Goal: Task Accomplishment & Management: Use online tool/utility

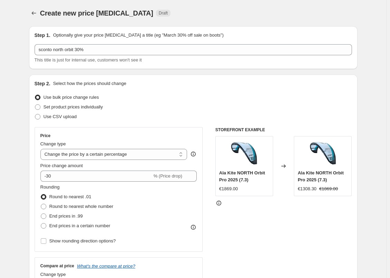
select select "percentage"
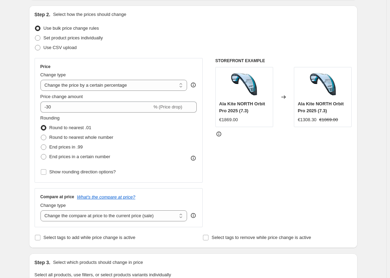
click at [160, 33] on div "Use bulk price change rules" at bounding box center [194, 29] width 318 height 10
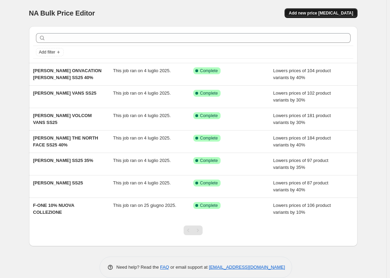
click at [331, 12] on span "Add new price change job" at bounding box center [321, 13] width 64 height 6
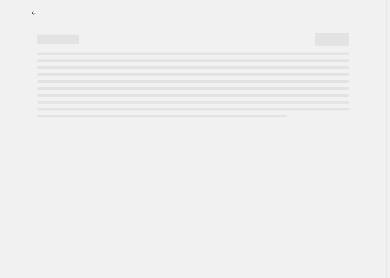
select select "percentage"
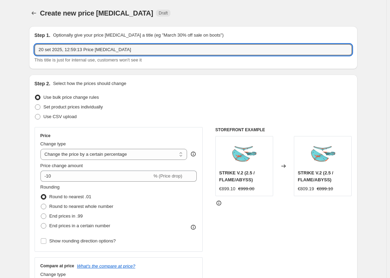
drag, startPoint x: 137, startPoint y: 53, endPoint x: 24, endPoint y: 60, distance: 113.0
type input "sconto orbit 2025 30"
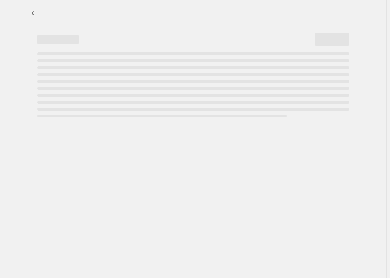
select select "percentage"
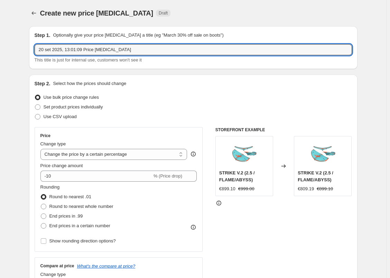
drag, startPoint x: 131, startPoint y: 50, endPoint x: 8, endPoint y: 60, distance: 123.9
type input "sconto orbit north 30%"
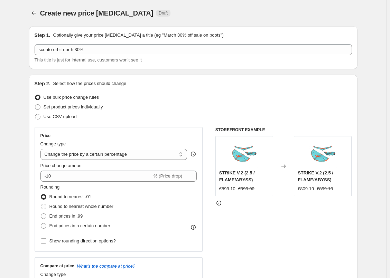
drag, startPoint x: 175, startPoint y: 93, endPoint x: 152, endPoint y: 90, distance: 23.6
click at [175, 93] on div "Use bulk price change rules" at bounding box center [194, 98] width 318 height 10
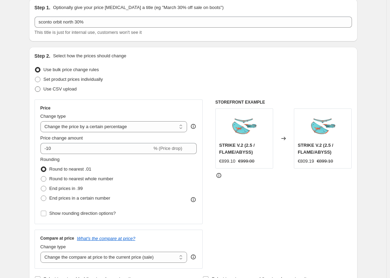
scroll to position [69, 0]
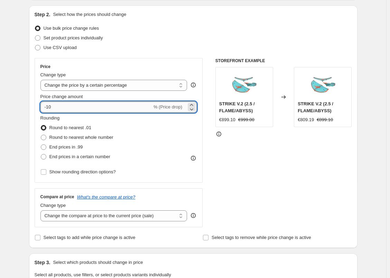
click at [53, 109] on input "-10" at bounding box center [96, 107] width 112 height 11
type input "-30"
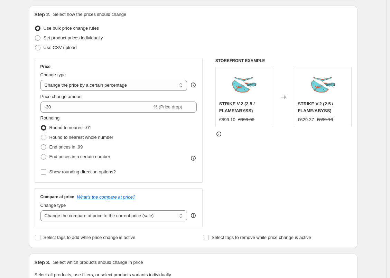
click at [76, 120] on fieldset "Rounding Round to nearest .01 Round to nearest whole number End prices in .99 E…" at bounding box center [76, 138] width 73 height 47
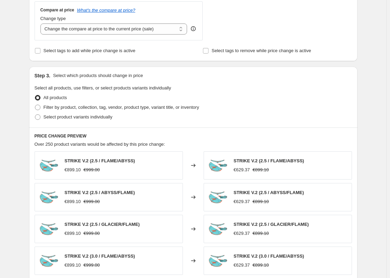
scroll to position [277, 0]
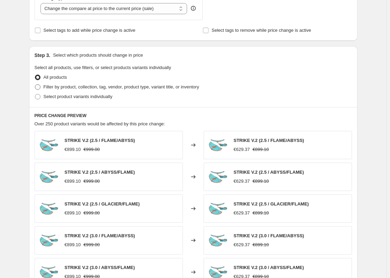
click at [38, 87] on span at bounding box center [38, 87] width 6 height 6
click at [35, 85] on input "Filter by product, collection, tag, vendor, product type, variant title, or inv…" at bounding box center [35, 84] width 0 height 0
radio input "true"
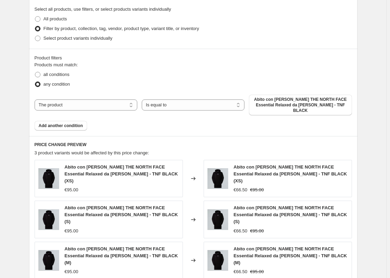
scroll to position [346, 0]
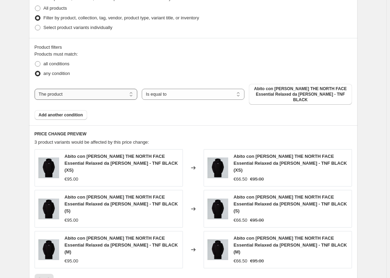
click at [75, 91] on select "The product The product's collection The product's tag The product's vendor The…" at bounding box center [86, 94] width 103 height 11
click at [86, 89] on select "The product The product's collection The product's tag The product's vendor The…" at bounding box center [86, 94] width 103 height 11
click at [274, 89] on span "Abito con [PERSON_NAME] THE NORTH FACE Essential Relaxed da [PERSON_NAME] - TNF…" at bounding box center [300, 94] width 94 height 17
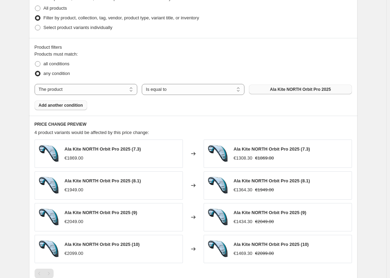
click at [66, 105] on span "Add another condition" at bounding box center [61, 106] width 44 height 6
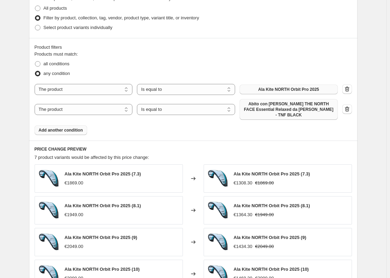
click at [278, 104] on span "Abito con [PERSON_NAME] THE NORTH FACE Essential Relaxed da [PERSON_NAME] - TNF…" at bounding box center [289, 109] width 90 height 17
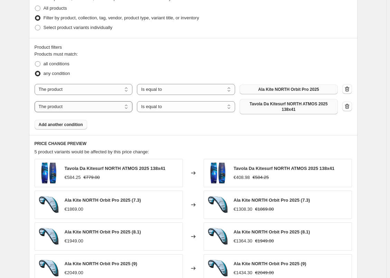
click at [110, 107] on select "The product The product's collection The product's tag The product's vendor The…" at bounding box center [84, 106] width 98 height 11
click at [171, 118] on div "Products must match: all conditions any condition The product The product's col…" at bounding box center [194, 90] width 318 height 79
click at [67, 124] on span "Add another condition" at bounding box center [61, 125] width 44 height 6
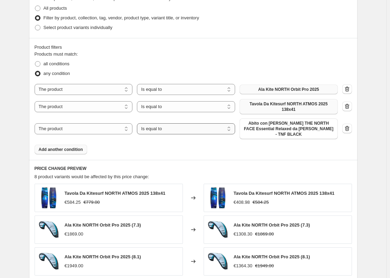
click at [167, 127] on select "Is equal to Is not equal to" at bounding box center [186, 129] width 98 height 11
drag, startPoint x: 102, startPoint y: 148, endPoint x: 102, endPoint y: 138, distance: 10.4
click at [102, 146] on div "Products must match: all conditions any condition The product The product's col…" at bounding box center [194, 103] width 318 height 104
click at [104, 125] on select "The product The product's collection The product's tag The product's vendor The…" at bounding box center [84, 129] width 98 height 11
select select "title"
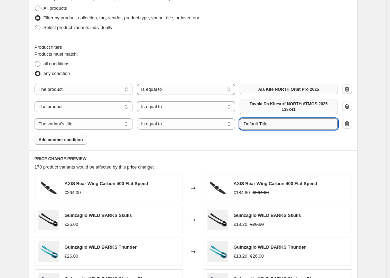
click at [283, 125] on input "Default Title" at bounding box center [289, 124] width 98 height 11
drag, startPoint x: 283, startPoint y: 125, endPoint x: 240, endPoint y: 127, distance: 43.3
click at [240, 127] on div "The product The product's collection The product's tag The product's vendor The…" at bounding box center [186, 124] width 303 height 11
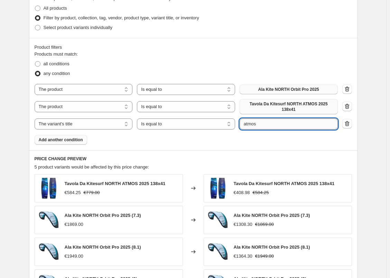
click at [272, 123] on input "atmos" at bounding box center [289, 124] width 98 height 11
type input "a"
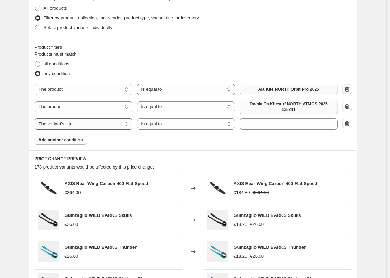
click at [95, 122] on select "The product The product's collection The product's tag The product's vendor The…" at bounding box center [84, 124] width 98 height 11
select select "product"
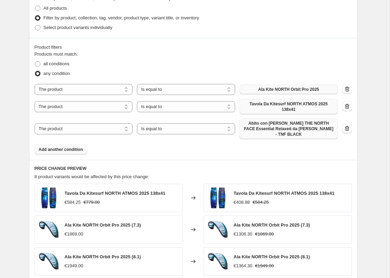
click at [286, 124] on span "Abito con [PERSON_NAME] THE NORTH FACE Essential Relaxed da [PERSON_NAME] - TNF…" at bounding box center [289, 129] width 90 height 17
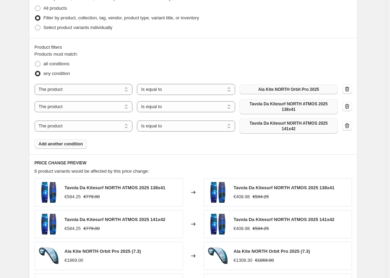
click at [64, 145] on span "Add another condition" at bounding box center [61, 144] width 44 height 6
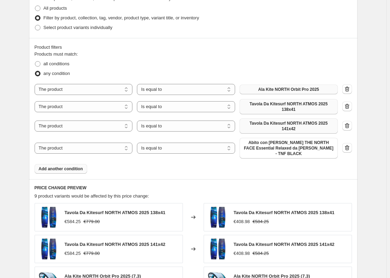
click at [69, 166] on span "Add another condition" at bounding box center [61, 169] width 44 height 6
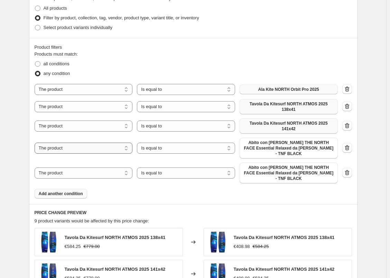
click at [76, 146] on select "The product The product's collection The product's tag The product's vendor The…" at bounding box center [84, 148] width 98 height 11
click at [161, 181] on div "Products must match: all conditions any condition The product The product's col…" at bounding box center [194, 125] width 318 height 148
click at [37, 63] on span at bounding box center [38, 64] width 6 height 6
click at [35, 62] on input "all conditions" at bounding box center [35, 61] width 0 height 0
radio input "true"
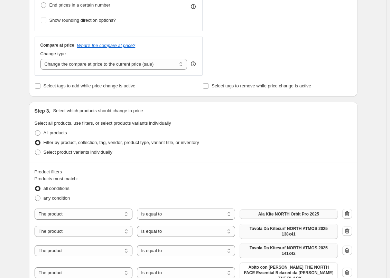
scroll to position [394, 0]
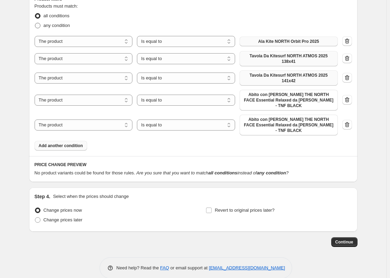
click at [37, 27] on span at bounding box center [38, 26] width 6 height 6
click at [35, 23] on input "any condition" at bounding box center [35, 23] width 0 height 0
radio input "true"
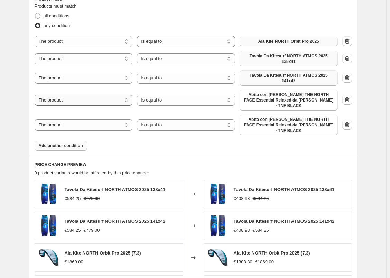
click at [86, 100] on select "The product The product's collection The product's tag The product's vendor The…" at bounding box center [84, 100] width 98 height 11
select select "collection"
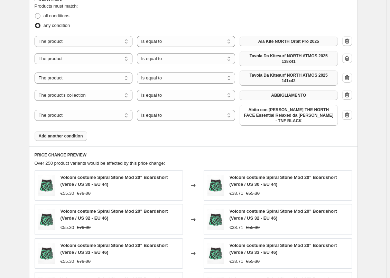
click at [285, 94] on span "ABBIGLIAMENTO" at bounding box center [288, 96] width 35 height 6
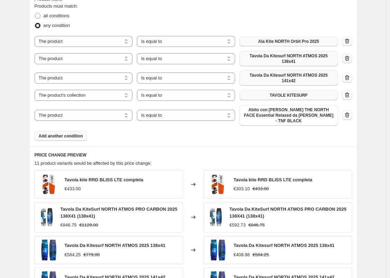
click at [347, 58] on icon "button" at bounding box center [346, 59] width 1 height 2
select select "collection"
select select "product"
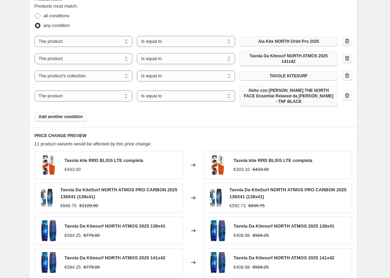
click at [347, 57] on icon "button" at bounding box center [347, 58] width 7 height 7
select select "collection"
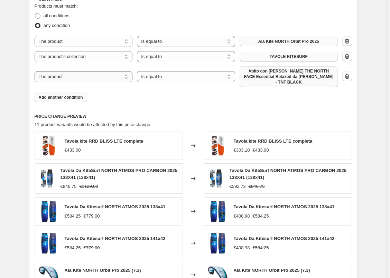
click at [88, 76] on select "The product The product's collection The product's tag The product's vendor The…" at bounding box center [84, 76] width 98 height 11
select select "vendor"
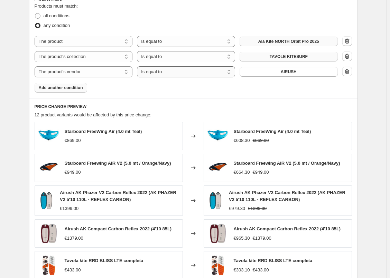
click at [172, 73] on select "Is equal to Is not equal to" at bounding box center [186, 71] width 98 height 11
click at [265, 70] on button "AIRUSH" at bounding box center [289, 72] width 98 height 10
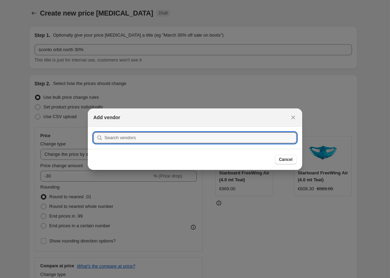
scroll to position [0, 0]
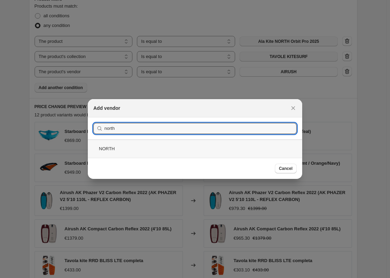
type input "north"
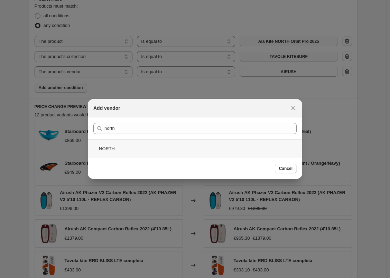
click at [120, 147] on div "NORTH" at bounding box center [195, 149] width 214 height 18
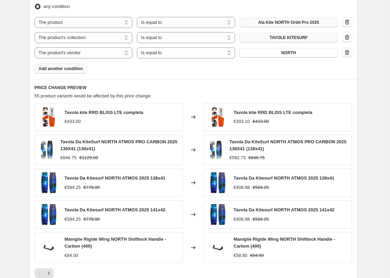
scroll to position [429, 0]
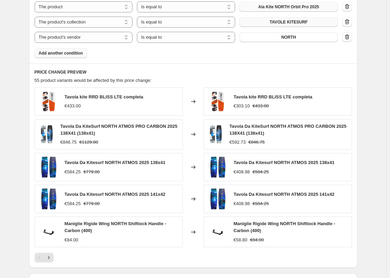
click at [61, 52] on span "Add another condition" at bounding box center [61, 54] width 44 height 6
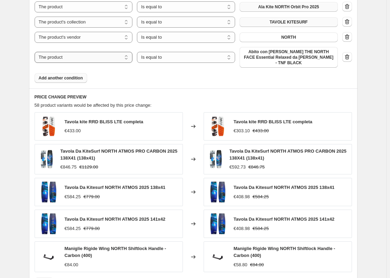
click at [81, 57] on select "The product The product's collection The product's tag The product's vendor The…" at bounding box center [84, 57] width 98 height 11
click at [152, 66] on div "Products must match: all conditions any condition The product The product's col…" at bounding box center [194, 25] width 318 height 115
click at [99, 53] on select "The product The product's collection The product's tag The product's vendor The…" at bounding box center [84, 57] width 98 height 11
select select "collection"
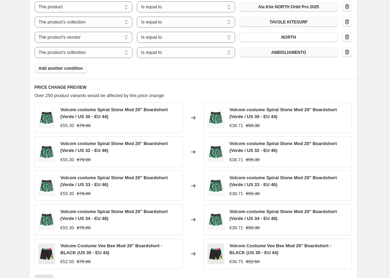
click at [271, 52] on button "ABBIGLIAMENTO" at bounding box center [289, 53] width 98 height 10
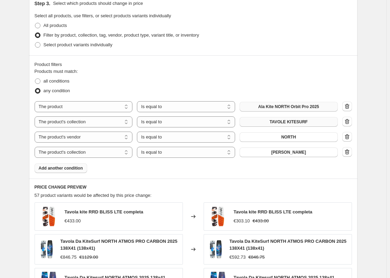
scroll to position [463, 0]
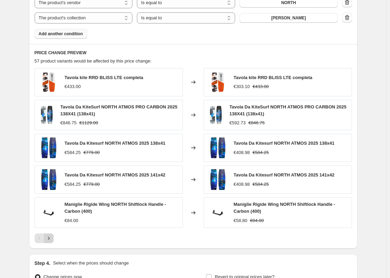
click at [48, 239] on icon "Next" at bounding box center [48, 238] width 7 height 7
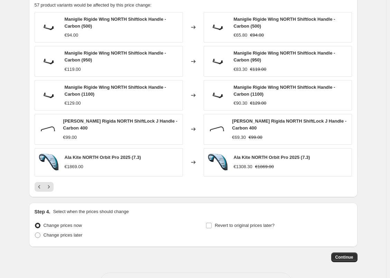
scroll to position [476, 0]
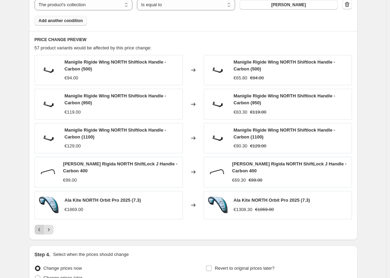
click at [43, 228] on icon "Previous" at bounding box center [39, 230] width 7 height 7
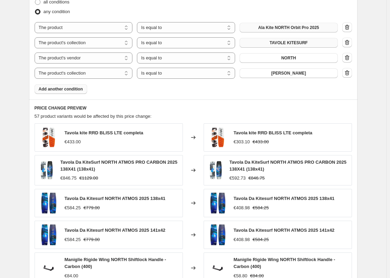
scroll to position [407, 0]
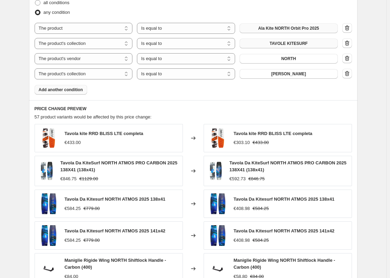
click at [67, 90] on span "Add another condition" at bounding box center [61, 90] width 44 height 6
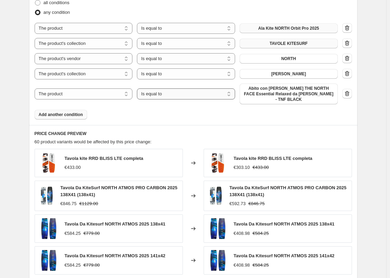
click at [161, 91] on select "Is equal to Is not equal to" at bounding box center [186, 94] width 98 height 11
select select "not_equal"
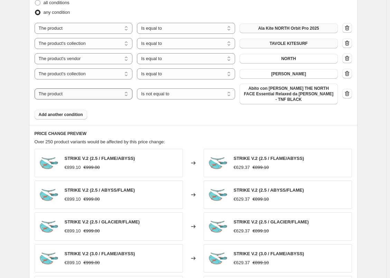
click at [69, 91] on select "The product The product's collection The product's tag The product's vendor The…" at bounding box center [84, 94] width 98 height 11
select select "collection"
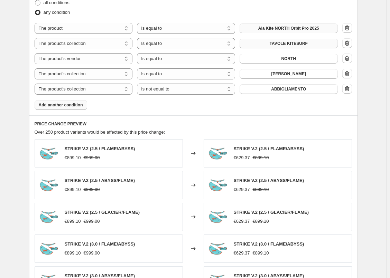
click at [282, 90] on span "ABBIGLIAMENTO" at bounding box center [288, 89] width 35 height 6
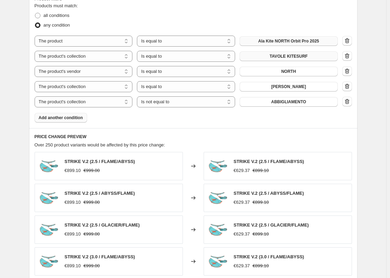
scroll to position [373, 0]
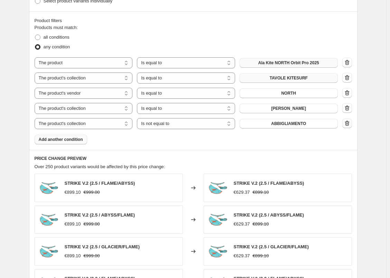
click at [349, 124] on icon "button" at bounding box center [347, 123] width 4 height 5
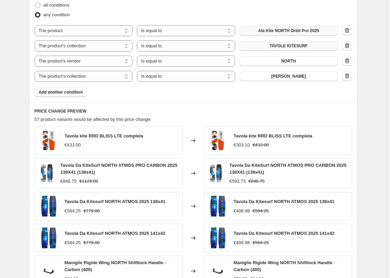
scroll to position [403, 0]
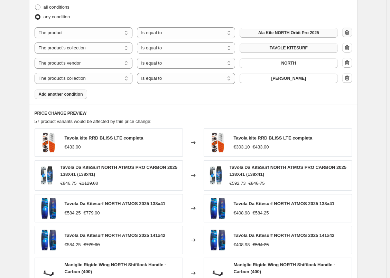
click at [350, 32] on icon "button" at bounding box center [347, 32] width 7 height 7
select select "collection"
select select "vendor"
select select "collection"
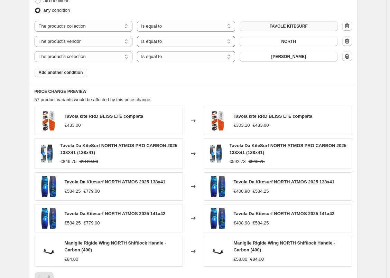
scroll to position [472, 0]
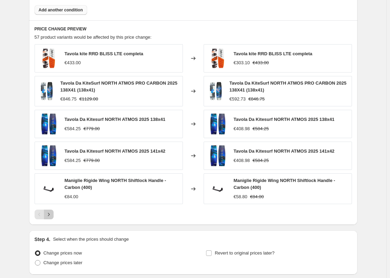
click at [51, 213] on icon "Next" at bounding box center [48, 214] width 7 height 7
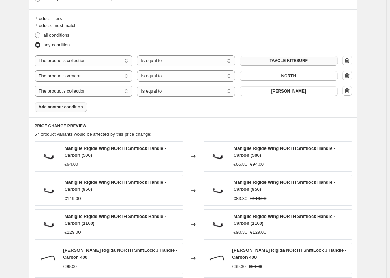
scroll to position [381, 0]
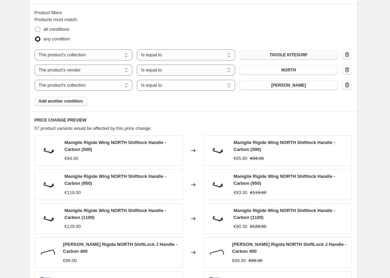
click at [80, 99] on span "Add another condition" at bounding box center [61, 102] width 44 height 6
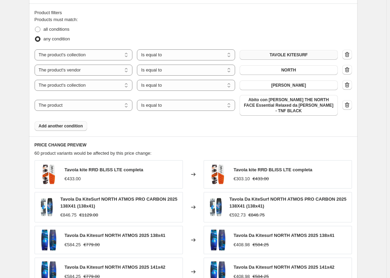
click at [303, 116] on div "Products must match: all conditions any condition The product The product's col…" at bounding box center [194, 73] width 318 height 115
click at [105, 104] on select "The product The product's collection The product's tag The product's vendor The…" at bounding box center [84, 105] width 98 height 11
select select "collection"
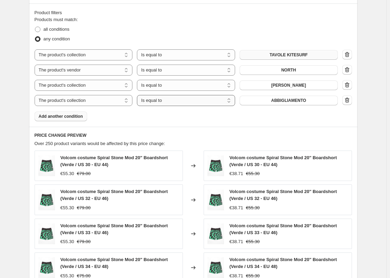
click at [163, 102] on select "Is equal to Is not equal to" at bounding box center [186, 100] width 98 height 11
select select "not_equal"
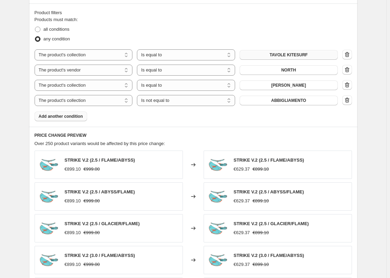
click at [291, 101] on span "ABBIGLIAMENTO" at bounding box center [288, 101] width 35 height 6
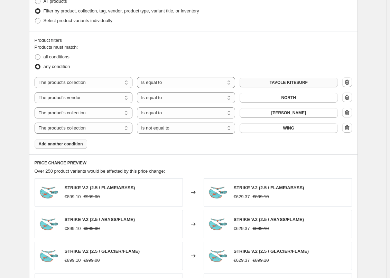
scroll to position [329, 0]
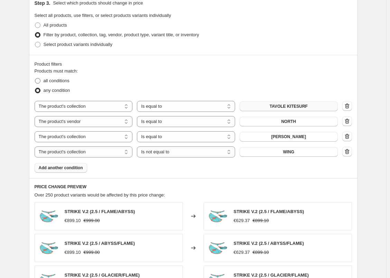
click at [39, 80] on span at bounding box center [38, 81] width 6 height 6
click at [35, 79] on input "all conditions" at bounding box center [35, 78] width 0 height 0
radio input "true"
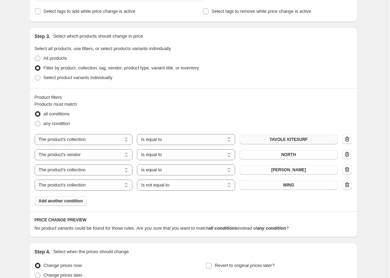
scroll to position [293, 0]
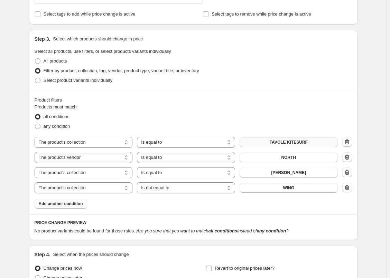
click at [349, 173] on icon "button" at bounding box center [347, 172] width 7 height 7
select select "not_equal"
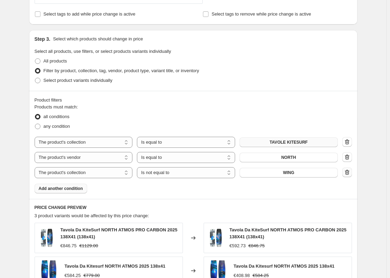
click at [347, 172] on icon "button" at bounding box center [347, 172] width 4 height 5
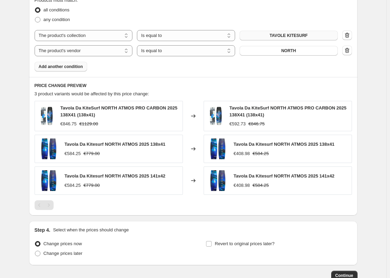
scroll to position [341, 0]
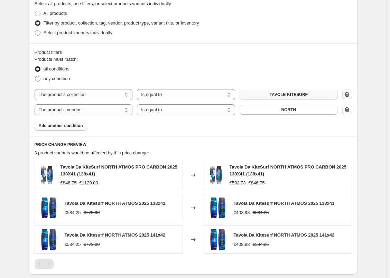
click at [40, 80] on span at bounding box center [38, 79] width 6 height 6
click at [35, 76] on input "any condition" at bounding box center [35, 76] width 0 height 0
radio input "true"
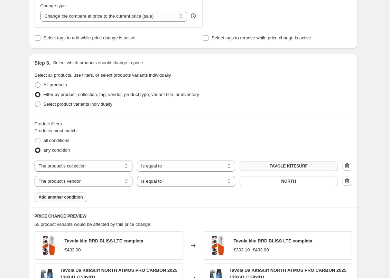
scroll to position [268, 0]
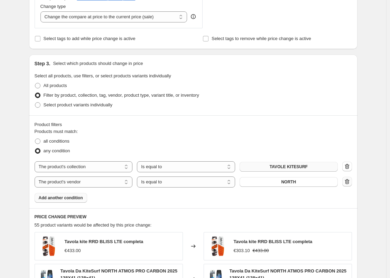
click at [351, 183] on icon "button" at bounding box center [347, 182] width 7 height 7
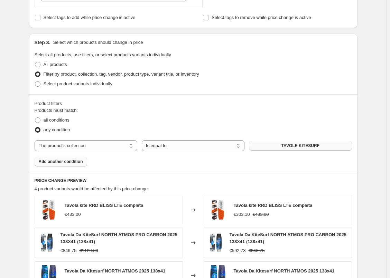
scroll to position [254, 0]
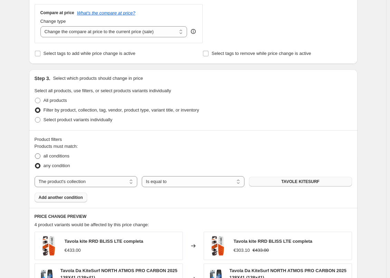
click at [39, 157] on span at bounding box center [38, 157] width 6 height 6
click at [35, 154] on input "all conditions" at bounding box center [35, 154] width 0 height 0
radio input "true"
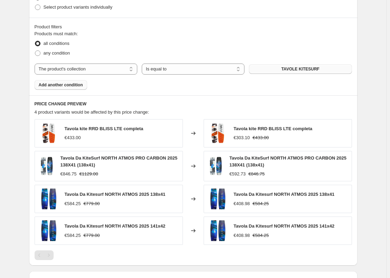
scroll to position [392, 0]
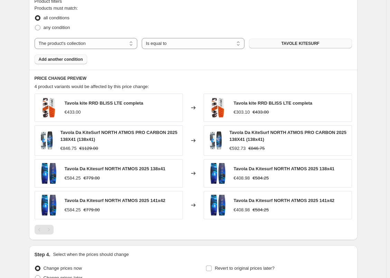
click at [71, 62] on span "Add another condition" at bounding box center [61, 60] width 44 height 6
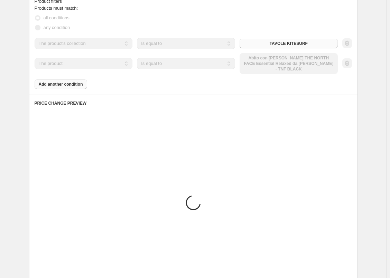
scroll to position [336, 0]
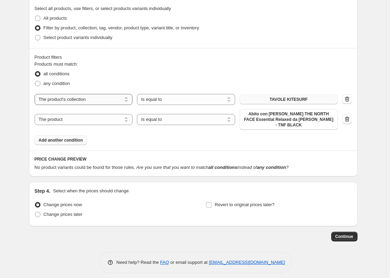
click at [102, 102] on select "The product The product's collection The product's tag The product's vendor The…" at bounding box center [84, 99] width 98 height 11
select select "product"
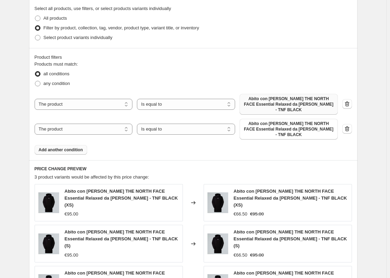
click at [291, 104] on span "Abito con [PERSON_NAME] THE NORTH FACE Essential Relaxed da [PERSON_NAME] - TNF…" at bounding box center [289, 104] width 90 height 17
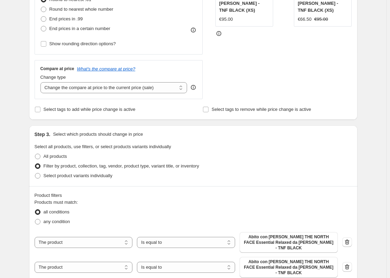
scroll to position [232, 0]
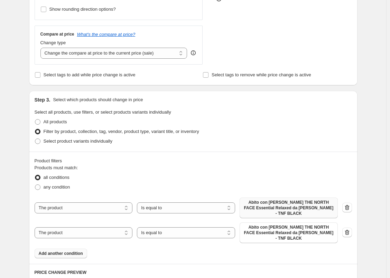
click at [298, 204] on span "Abito con [PERSON_NAME] THE NORTH FACE Essential Relaxed da [PERSON_NAME] - TNF…" at bounding box center [289, 208] width 90 height 17
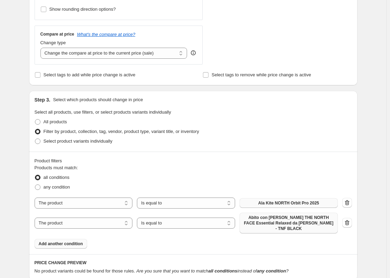
click at [286, 220] on span "Abito con [PERSON_NAME] THE NORTH FACE Essential Relaxed da [PERSON_NAME] - TNF…" at bounding box center [289, 223] width 90 height 17
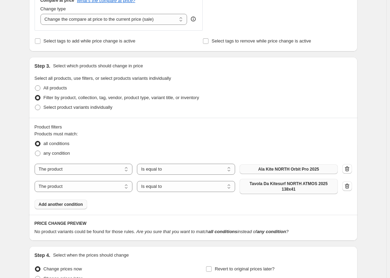
scroll to position [267, 0]
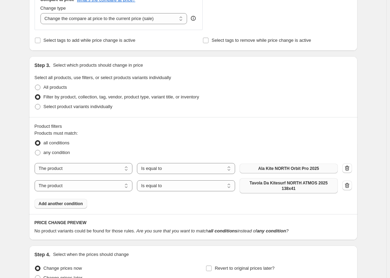
click at [55, 202] on span "Add another condition" at bounding box center [61, 204] width 44 height 6
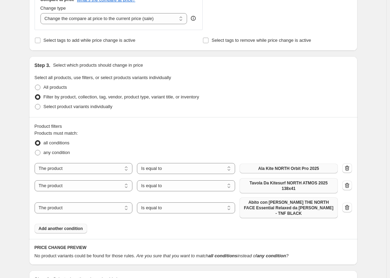
click at [261, 208] on span "Abito con [PERSON_NAME] THE NORTH FACE Essential Relaxed da [PERSON_NAME] - TNF…" at bounding box center [289, 208] width 90 height 17
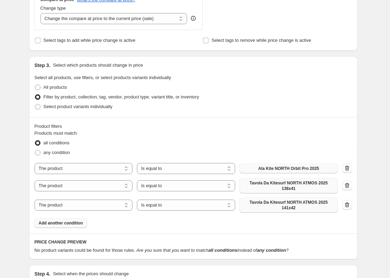
click at [50, 227] on button "Add another condition" at bounding box center [61, 224] width 53 height 10
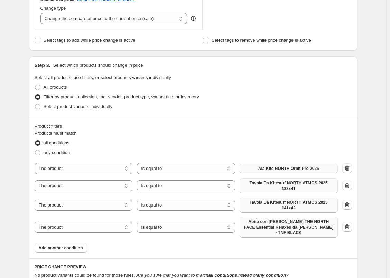
click at [276, 224] on span "Abito con [PERSON_NAME] THE NORTH FACE Essential Relaxed da [PERSON_NAME] - TNF…" at bounding box center [289, 227] width 90 height 17
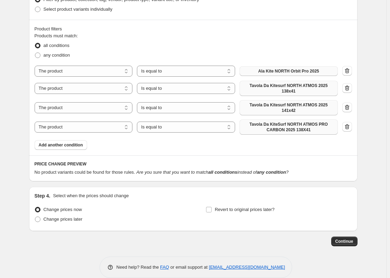
scroll to position [375, 0]
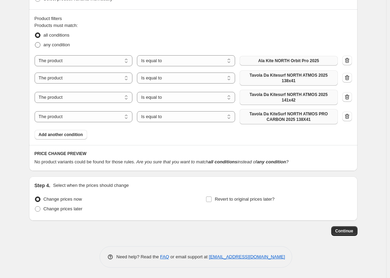
click at [39, 45] on span at bounding box center [38, 45] width 6 height 6
click at [35, 43] on input "any condition" at bounding box center [35, 42] width 0 height 0
radio input "true"
click at [39, 45] on span at bounding box center [38, 45] width 6 height 6
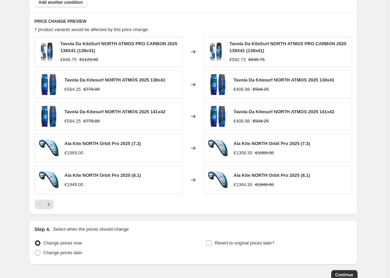
scroll to position [513, 0]
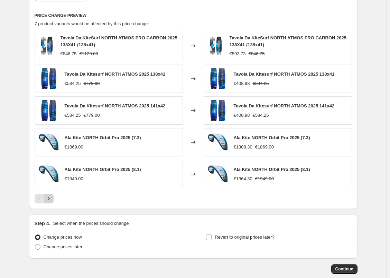
click at [52, 200] on icon "Next" at bounding box center [48, 198] width 7 height 7
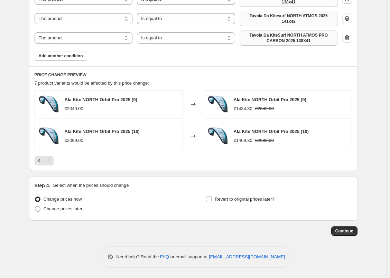
scroll to position [454, 0]
click at [42, 162] on icon "Previous" at bounding box center [39, 160] width 7 height 7
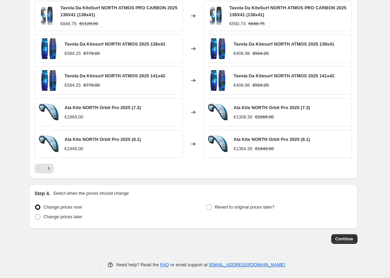
scroll to position [551, 0]
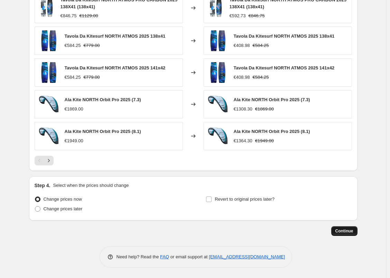
click at [350, 230] on span "Continue" at bounding box center [345, 232] width 18 height 6
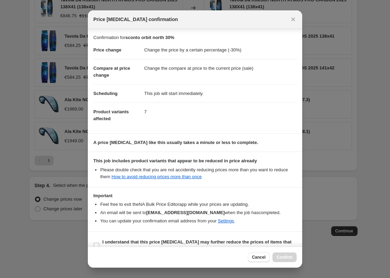
scroll to position [13, 0]
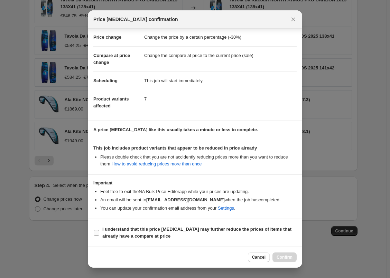
click at [96, 232] on input "I understand that this price [MEDICAL_DATA] may further reduce the prices of it…" at bounding box center [97, 233] width 6 height 6
checkbox input "true"
click at [285, 255] on span "Confirm" at bounding box center [285, 258] width 16 height 6
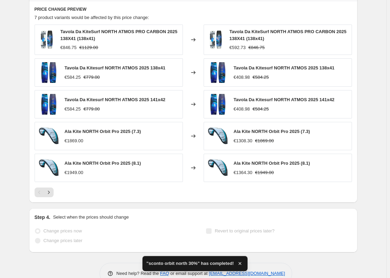
scroll to position [585, 0]
